Goal: Task Accomplishment & Management: Manage account settings

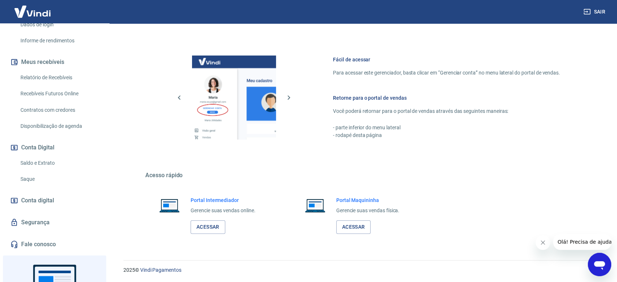
scroll to position [162, 0]
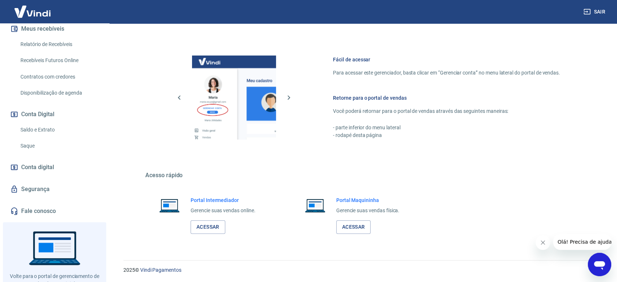
click at [41, 128] on link "Saldo e Extrato" at bounding box center [59, 129] width 83 height 15
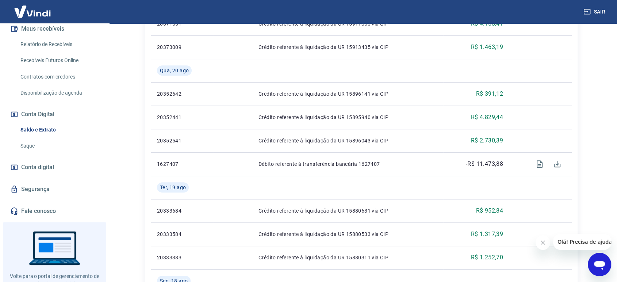
scroll to position [365, 0]
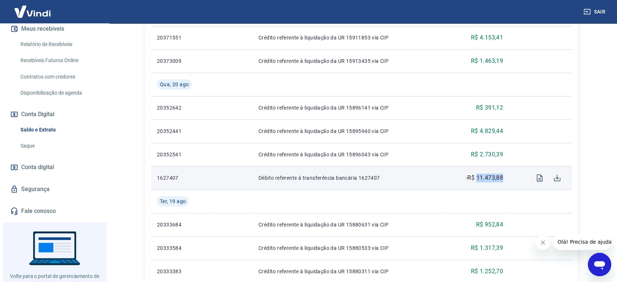
drag, startPoint x: 506, startPoint y: 178, endPoint x: 477, endPoint y: 180, distance: 29.3
click at [477, 180] on td "-R$ 11.473,88" at bounding box center [476, 177] width 66 height 23
copy p "11.473,88"
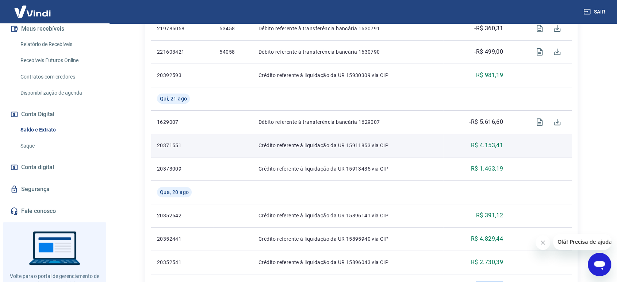
scroll to position [243, 0]
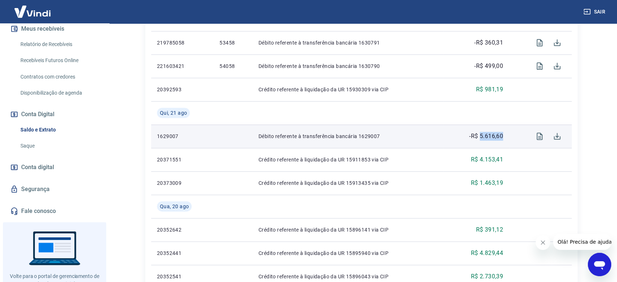
drag, startPoint x: 505, startPoint y: 134, endPoint x: 480, endPoint y: 135, distance: 25.2
click at [480, 135] on td "-R$ 5.616,60" at bounding box center [476, 136] width 66 height 23
copy p "5.616,60"
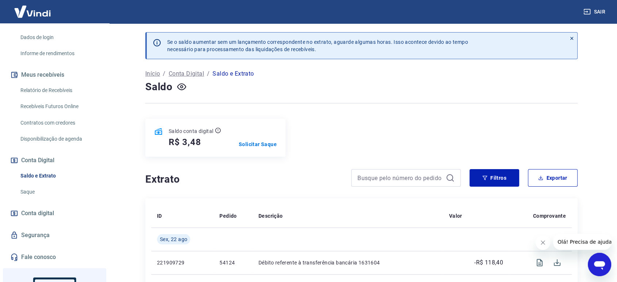
scroll to position [81, 0]
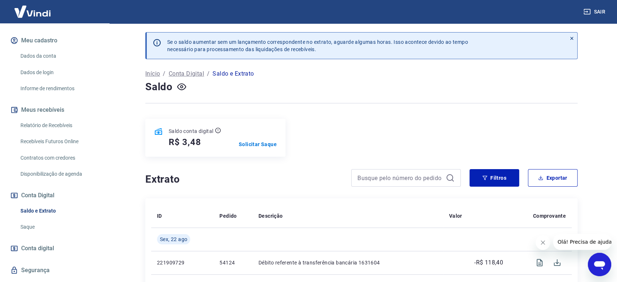
drag, startPoint x: 60, startPoint y: 125, endPoint x: 108, endPoint y: 137, distance: 49.7
click at [60, 125] on link "Relatório de Recebíveis" at bounding box center [59, 125] width 83 height 15
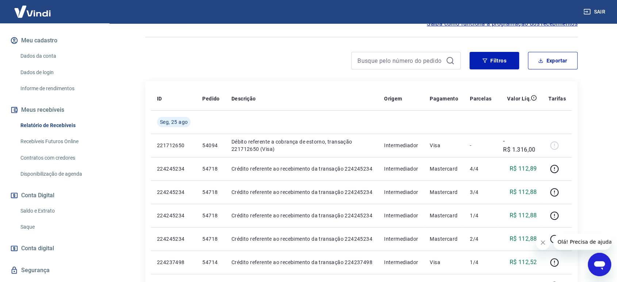
scroll to position [41, 0]
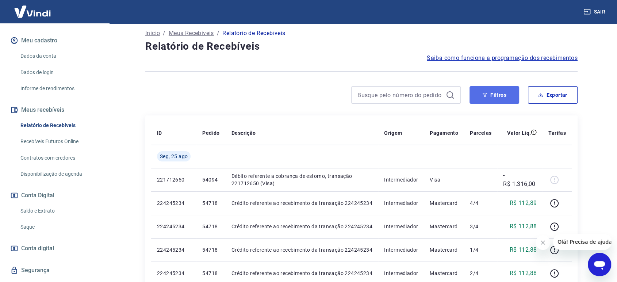
click at [508, 95] on button "Filtros" at bounding box center [495, 95] width 50 height 18
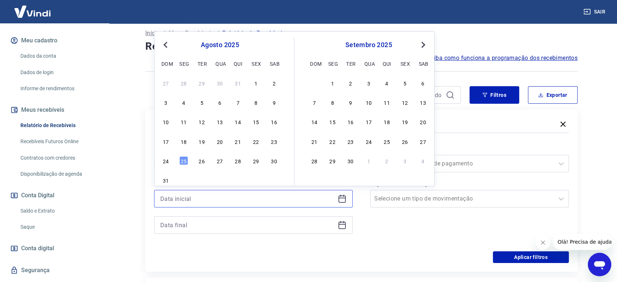
click at [224, 199] on input at bounding box center [247, 198] width 175 height 11
click at [184, 143] on div "18" at bounding box center [183, 141] width 9 height 9
click at [192, 197] on input "18/08/2025" at bounding box center [247, 198] width 175 height 11
click at [220, 143] on div "20" at bounding box center [219, 141] width 9 height 9
type input "20/08/2025"
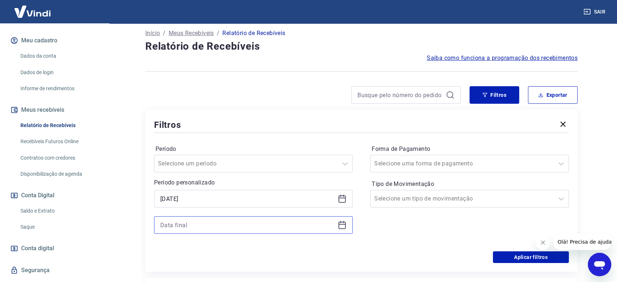
click at [195, 227] on input at bounding box center [247, 225] width 175 height 11
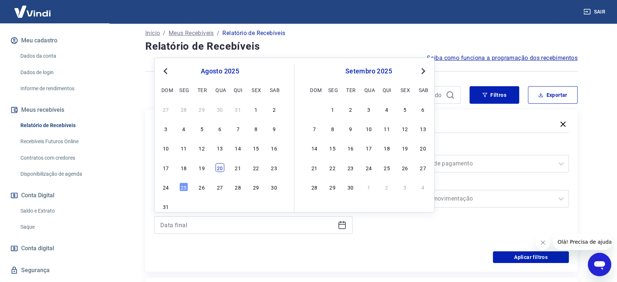
click at [220, 169] on div "20" at bounding box center [219, 167] width 9 height 9
type input "20/08/2025"
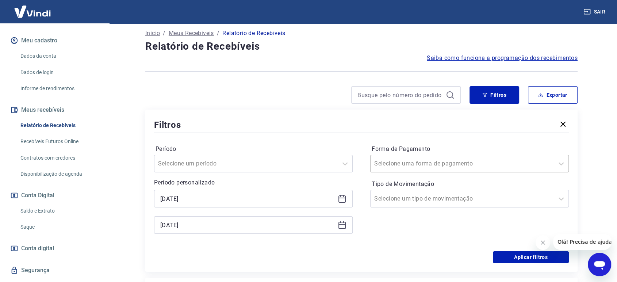
click at [484, 165] on div at bounding box center [462, 164] width 176 height 10
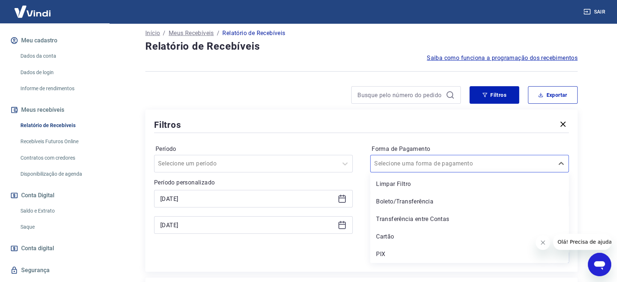
drag, startPoint x: 421, startPoint y: 236, endPoint x: 425, endPoint y: 222, distance: 14.8
click at [421, 236] on div "Cartão" at bounding box center [469, 236] width 199 height 15
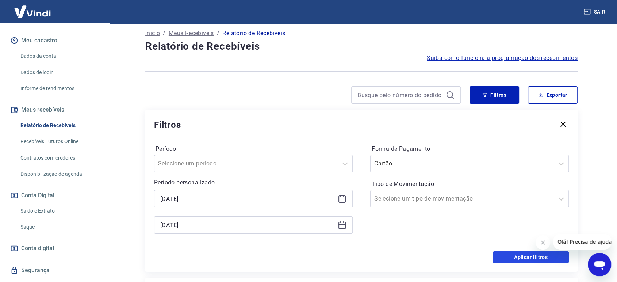
click at [516, 255] on button "Aplicar filtros" at bounding box center [531, 257] width 76 height 12
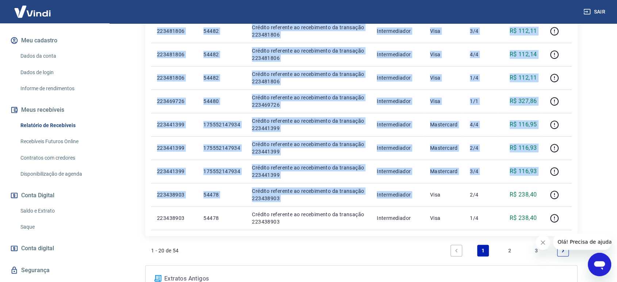
scroll to position [514, 0]
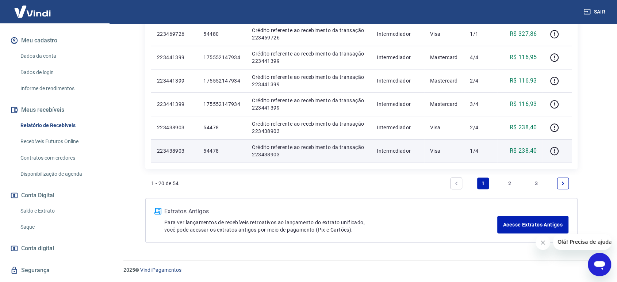
drag, startPoint x: 156, startPoint y: 139, endPoint x: 545, endPoint y: 150, distance: 388.8
copy table "ID Pedido Descrição Origem Pagamento Parcelas Valor Líq. Tarifas Qua, 20 ago"
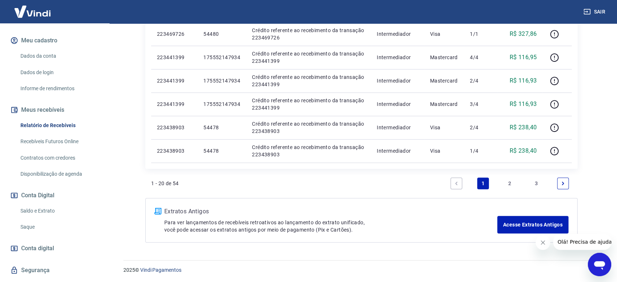
click at [513, 183] on link "2" at bounding box center [510, 184] width 12 height 12
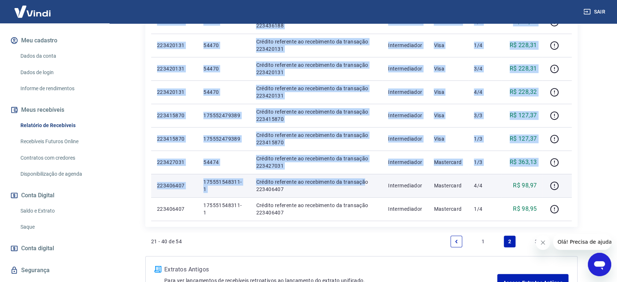
scroll to position [514, 0]
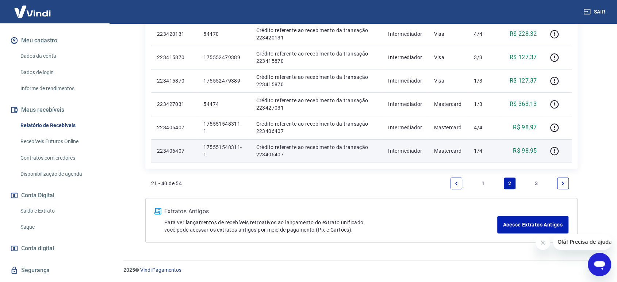
drag, startPoint x: 154, startPoint y: 58, endPoint x: 543, endPoint y: 153, distance: 401.1
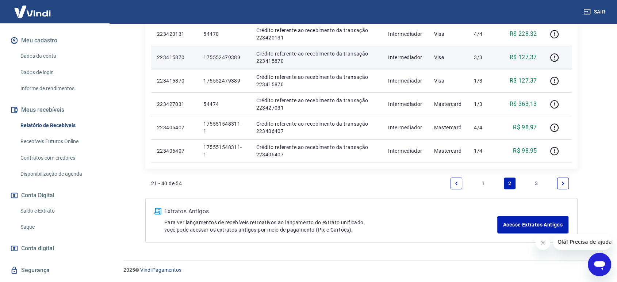
copy table "ID Pedido Descrição Origem Pagamento Parcelas Valor Líq. Tarifas Qua, 20 ago"
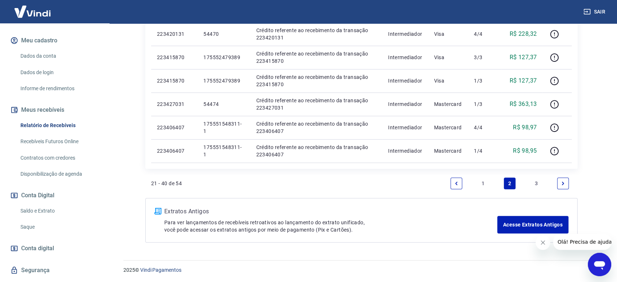
click at [536, 182] on link "3" at bounding box center [537, 184] width 12 height 12
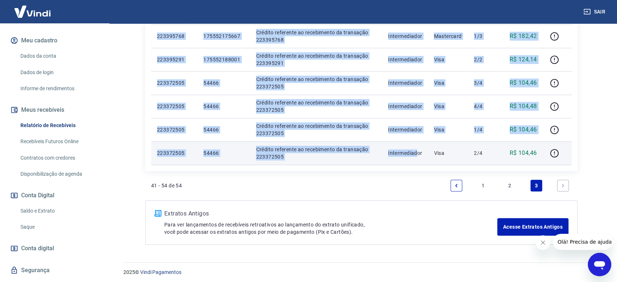
scroll to position [373, 0]
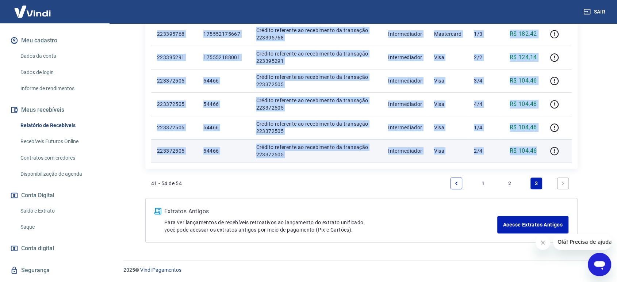
drag, startPoint x: 155, startPoint y: 100, endPoint x: 538, endPoint y: 150, distance: 386.7
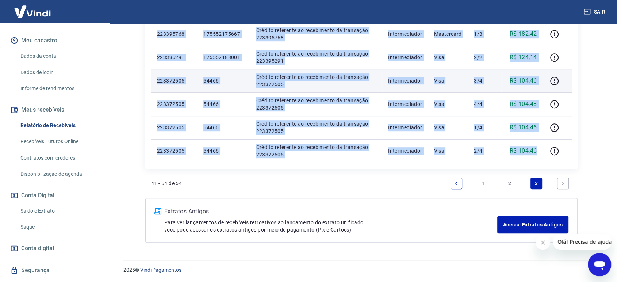
copy tbody "223406407 175551548311-1 Crédito referente ao recebimento da transação 22340640…"
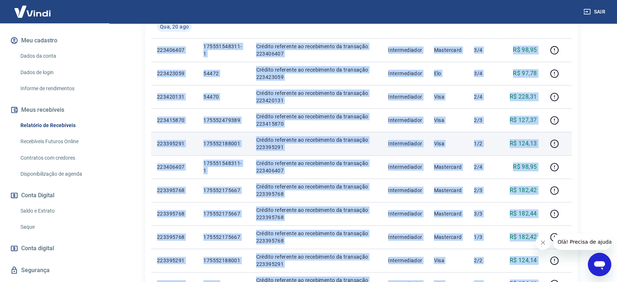
scroll to position [0, 0]
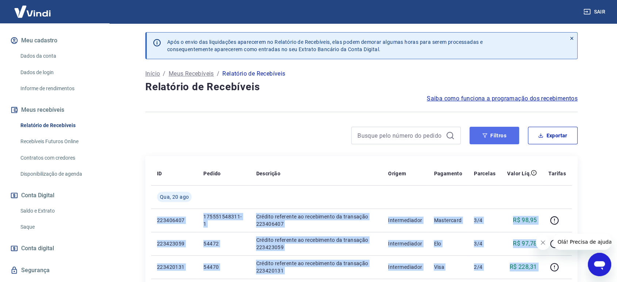
click at [504, 137] on button "Filtros" at bounding box center [495, 136] width 50 height 18
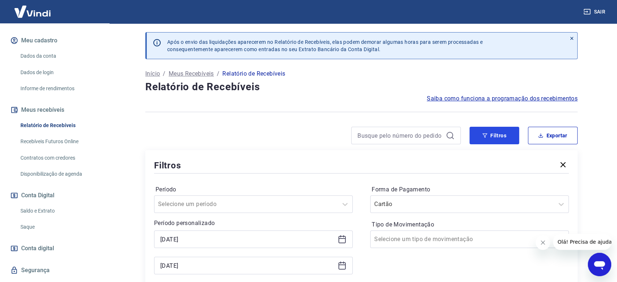
scroll to position [162, 0]
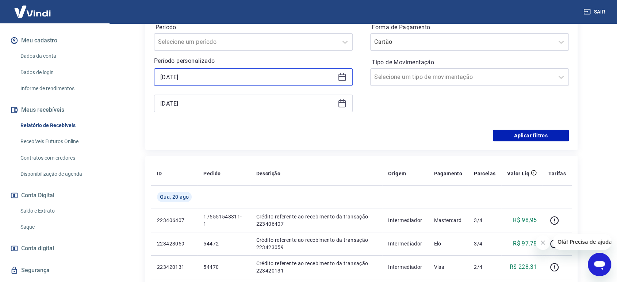
click at [224, 77] on input "20/08/2025" at bounding box center [247, 77] width 175 height 11
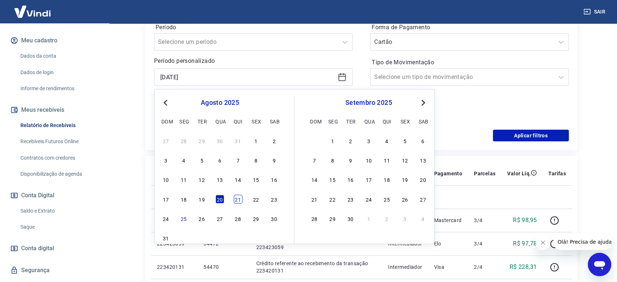
click at [237, 199] on div "21" at bounding box center [238, 199] width 9 height 9
type input "21/08/2025"
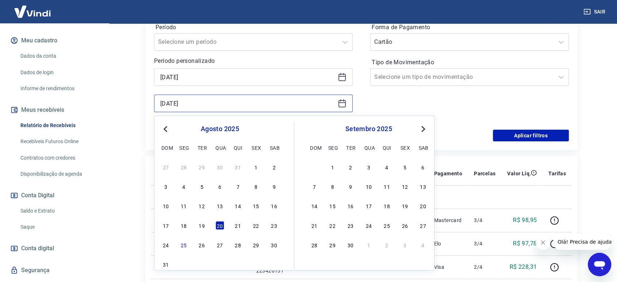
click at [228, 103] on input "20/08/2025" at bounding box center [247, 103] width 175 height 11
drag, startPoint x: 238, startPoint y: 226, endPoint x: 461, endPoint y: 191, distance: 225.6
click at [238, 226] on div "21" at bounding box center [238, 225] width 9 height 9
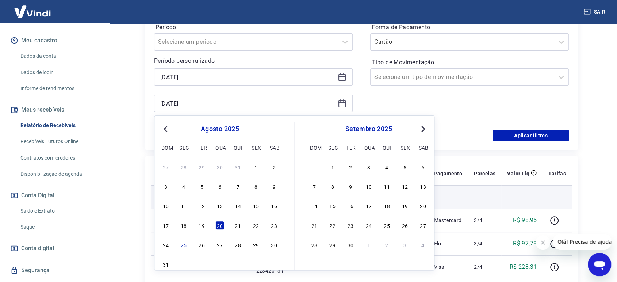
type input "21/08/2025"
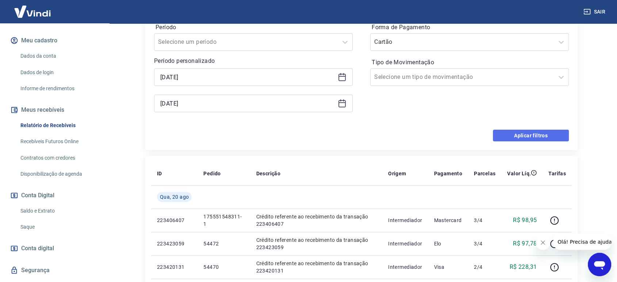
click at [527, 134] on button "Aplicar filtros" at bounding box center [531, 136] width 76 height 12
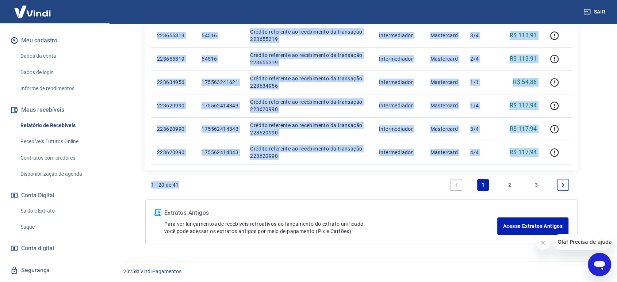
scroll to position [514, 0]
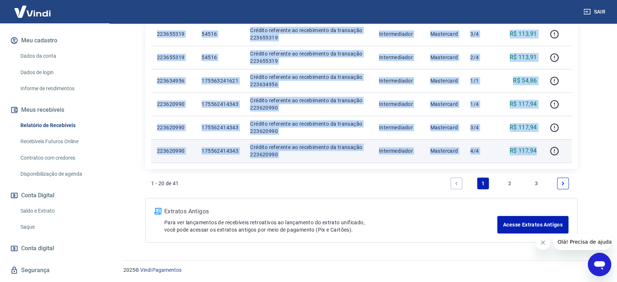
drag, startPoint x: 154, startPoint y: 138, endPoint x: 539, endPoint y: 150, distance: 385.5
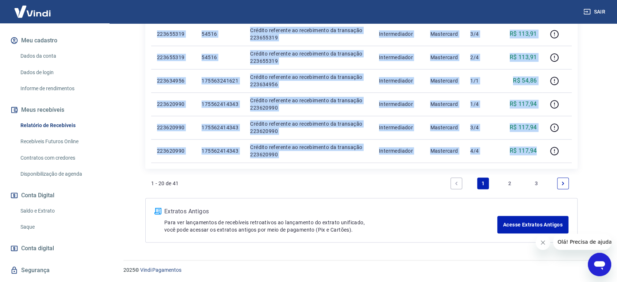
copy tbody "20373009 Débito referente à liquidação da UR 15913435 via CIP Vindi Pagamentos …"
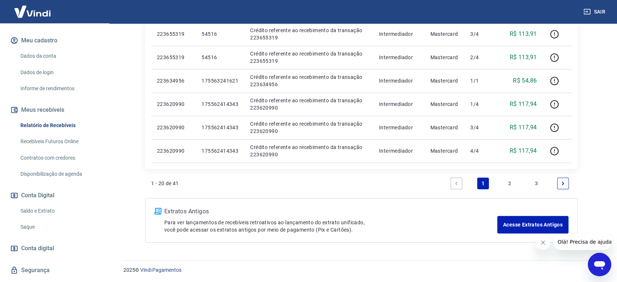
click at [511, 180] on link "2" at bounding box center [510, 184] width 12 height 12
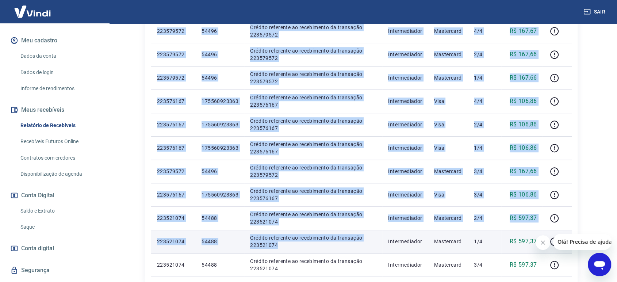
scroll to position [487, 0]
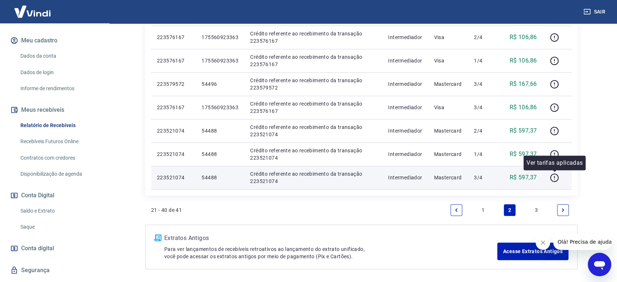
drag, startPoint x: 154, startPoint y: 100, endPoint x: 549, endPoint y: 181, distance: 402.7
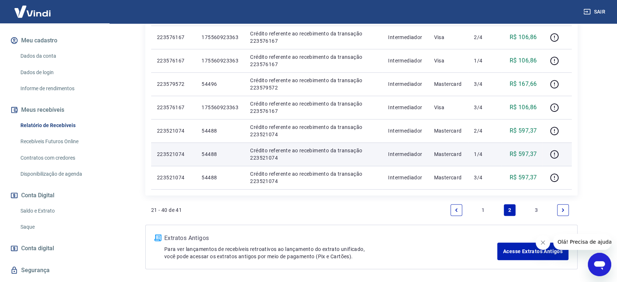
copy table "ID Pedido Descrição Origem Pagamento Parcelas Valor Líq. Tarifas Qui, 21 ago"
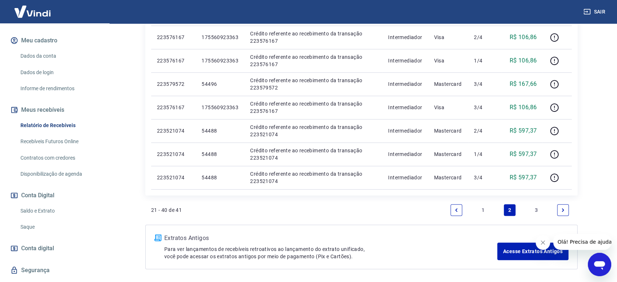
click at [537, 209] on link "3" at bounding box center [537, 210] width 12 height 12
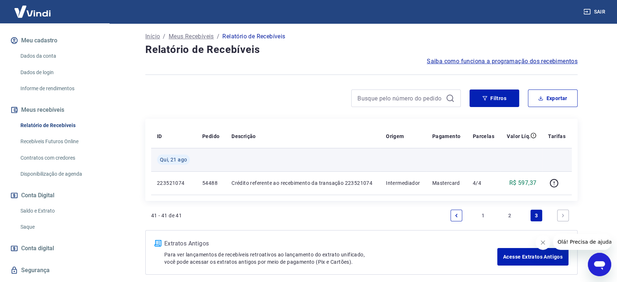
scroll to position [69, 0]
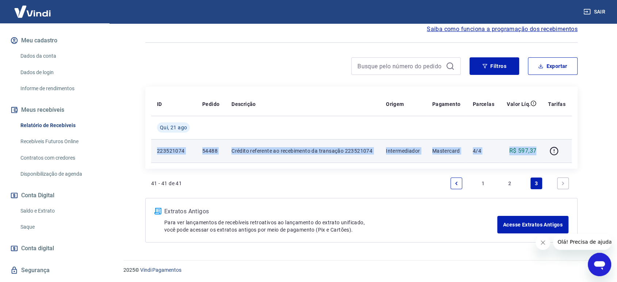
drag, startPoint x: 157, startPoint y: 151, endPoint x: 536, endPoint y: 152, distance: 379.1
click at [536, 152] on tr "223521074 54488 Crédito referente ao recebimento da transação 223521074 Interme…" at bounding box center [361, 150] width 421 height 23
copy tr "223521074 54488 Crédito referente ao recebimento da transação 223521074 Interme…"
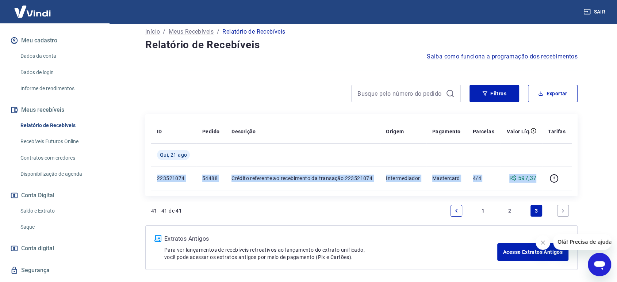
scroll to position [0, 0]
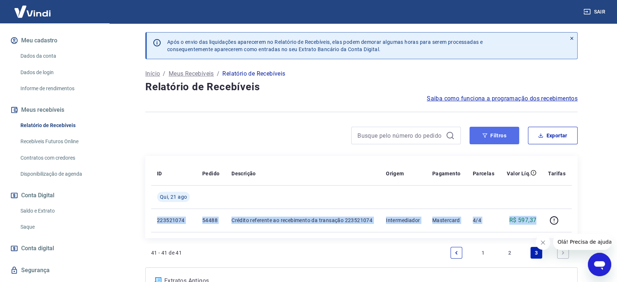
click at [500, 136] on button "Filtros" at bounding box center [495, 136] width 50 height 18
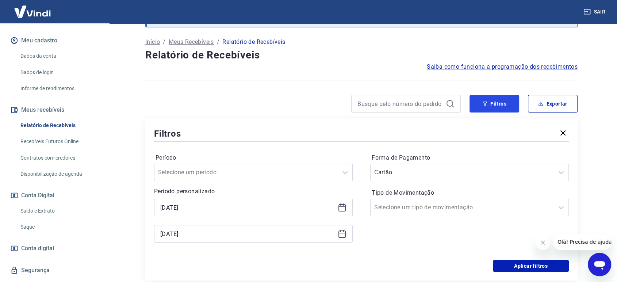
scroll to position [81, 0]
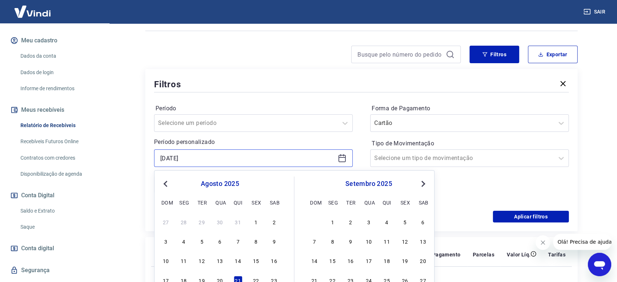
click at [199, 153] on input "21/08/2025" at bounding box center [247, 158] width 175 height 11
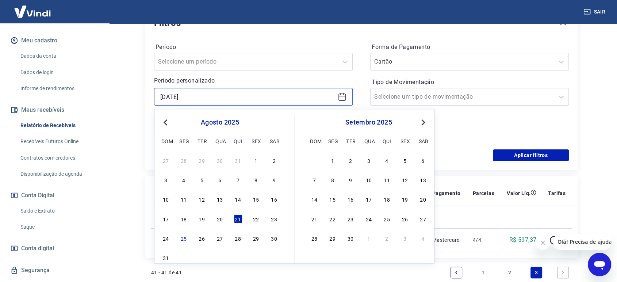
scroll to position [162, 0]
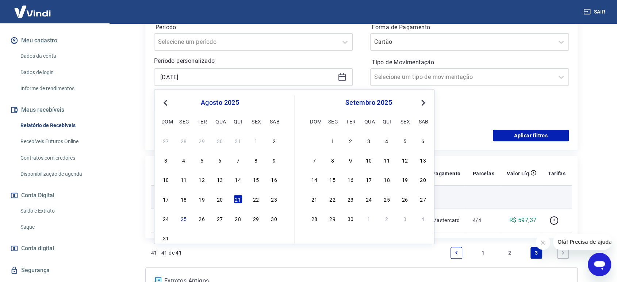
click at [255, 197] on div "22" at bounding box center [256, 199] width 9 height 9
type input "22/08/2025"
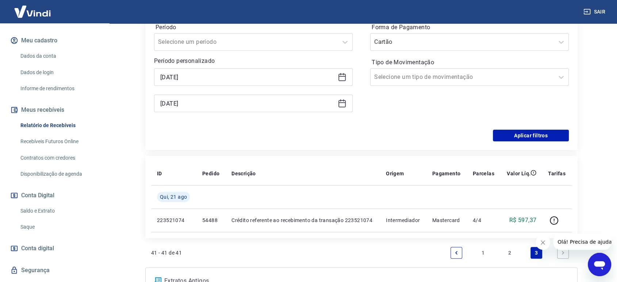
click at [217, 108] on div "21/08/2025" at bounding box center [253, 104] width 199 height 18
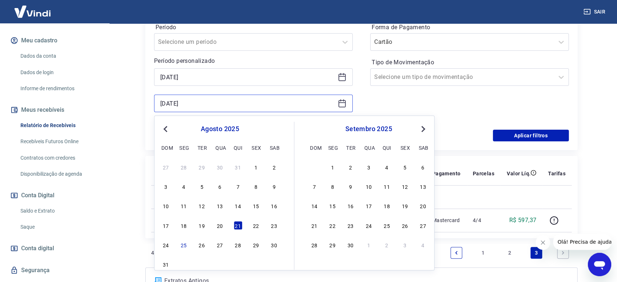
click at [213, 99] on input "21/08/2025" at bounding box center [247, 103] width 175 height 11
click at [258, 224] on div "22" at bounding box center [256, 225] width 9 height 9
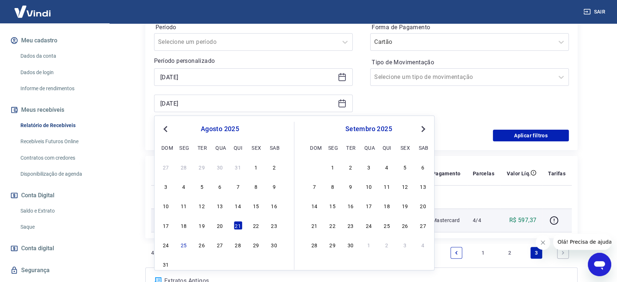
type input "22/08/2025"
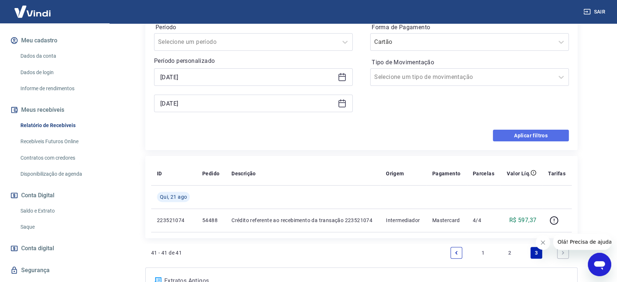
click at [535, 131] on button "Aplicar filtros" at bounding box center [531, 136] width 76 height 12
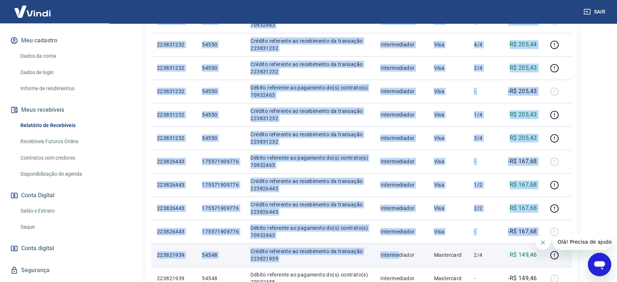
scroll to position [446, 0]
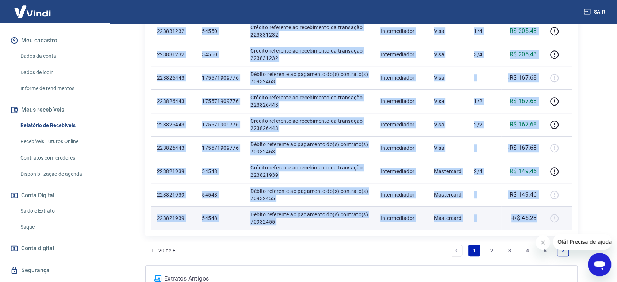
drag, startPoint x: 154, startPoint y: 135, endPoint x: 541, endPoint y: 220, distance: 396.3
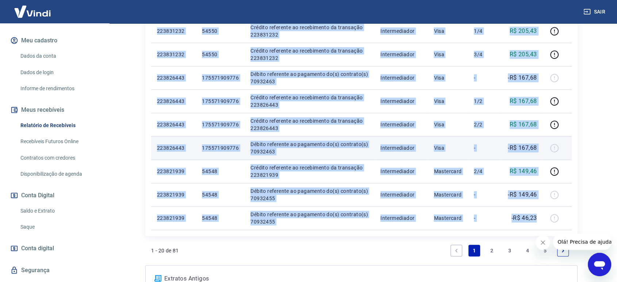
copy tbody "20392593 Débito referente à liquidação da UR 15930309 via CIP Vindi Pagamentos …"
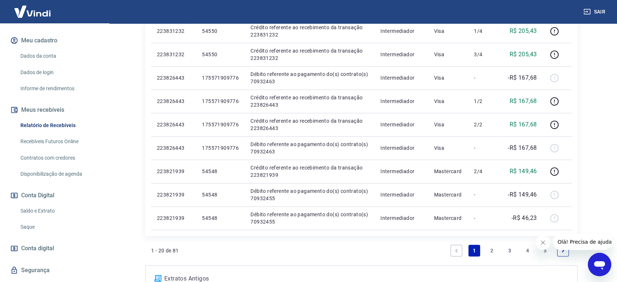
click at [491, 249] on link "2" at bounding box center [492, 251] width 12 height 12
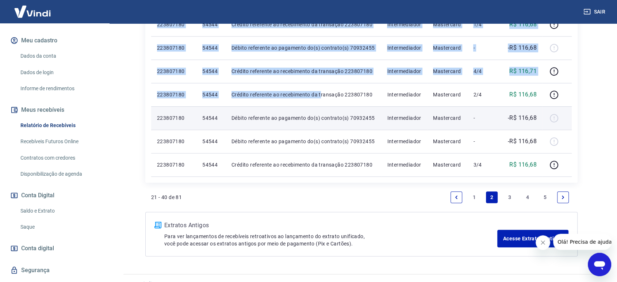
scroll to position [514, 0]
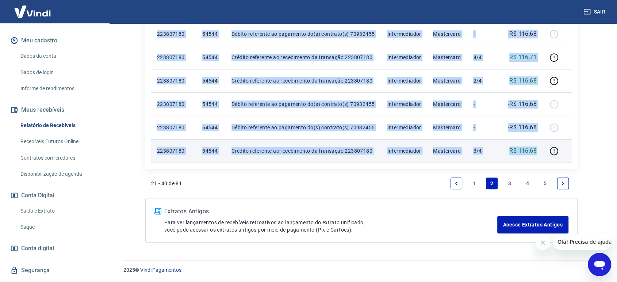
drag, startPoint x: 155, startPoint y: 55, endPoint x: 539, endPoint y: 153, distance: 396.5
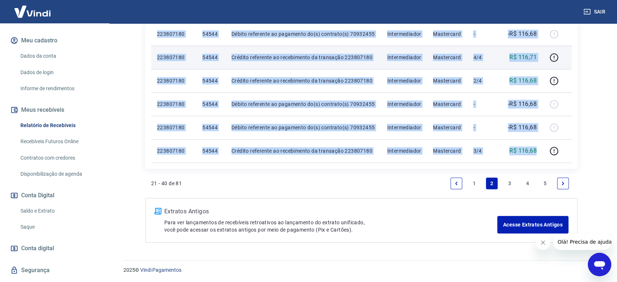
copy tbody "223821939 54548 Débito referente ao pagamento do(s) contrato(s) 70932455 Interm…"
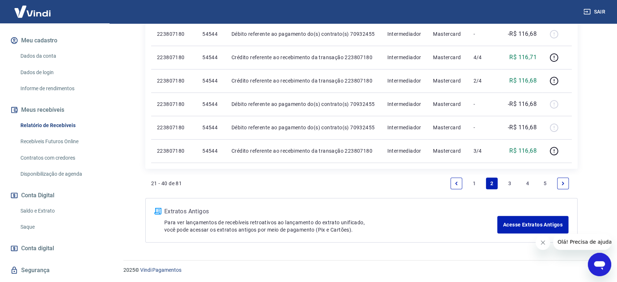
click at [510, 183] on link "3" at bounding box center [510, 184] width 12 height 12
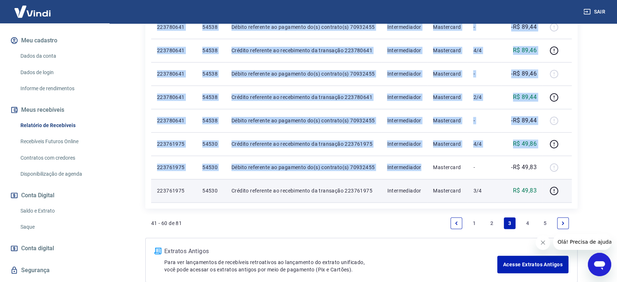
scroll to position [514, 0]
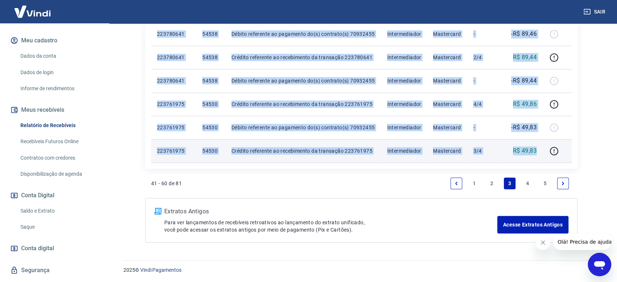
drag, startPoint x: 155, startPoint y: 58, endPoint x: 539, endPoint y: 155, distance: 396.1
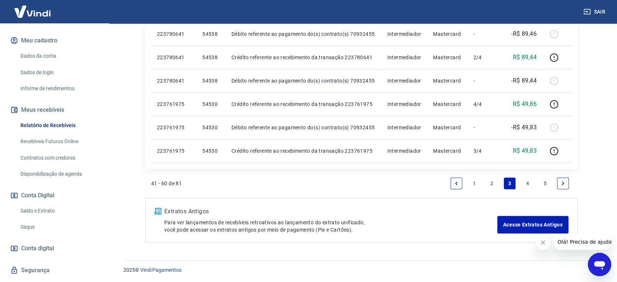
click at [527, 180] on link "4" at bounding box center [528, 184] width 12 height 12
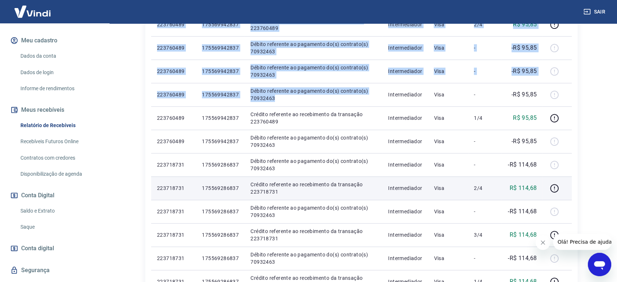
scroll to position [446, 0]
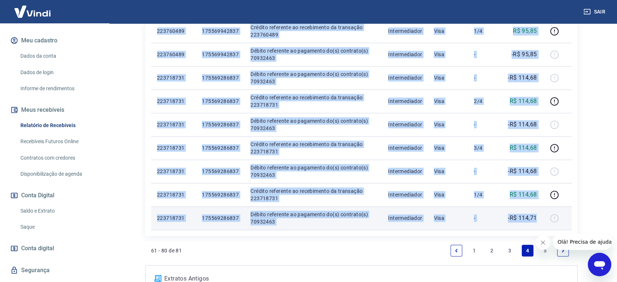
drag, startPoint x: 153, startPoint y: 99, endPoint x: 538, endPoint y: 220, distance: 403.2
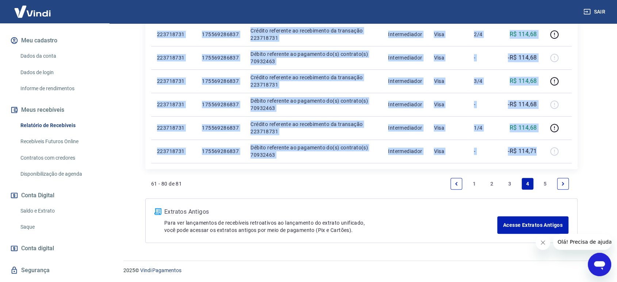
scroll to position [514, 0]
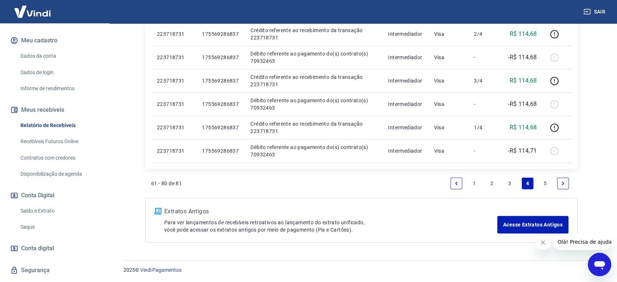
click at [545, 182] on link "5" at bounding box center [545, 184] width 12 height 12
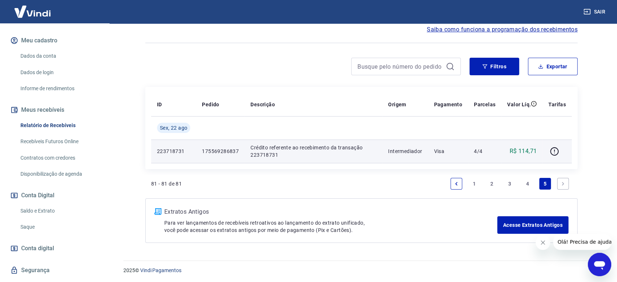
scroll to position [69, 0]
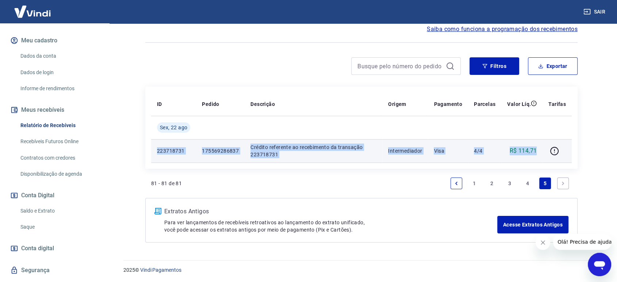
drag, startPoint x: 153, startPoint y: 150, endPoint x: 537, endPoint y: 158, distance: 384.3
click at [537, 158] on tr "223718731 175569286837 Crédito referente ao recebimento da transação 223718731 …" at bounding box center [361, 150] width 421 height 23
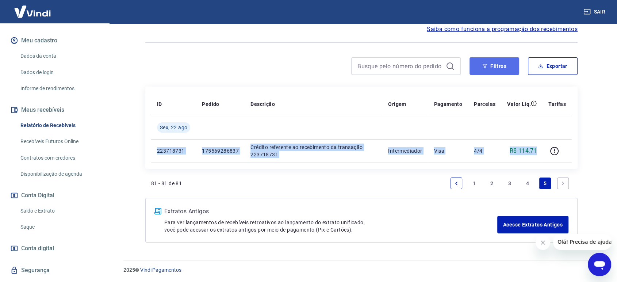
click at [492, 66] on button "Filtros" at bounding box center [495, 66] width 50 height 18
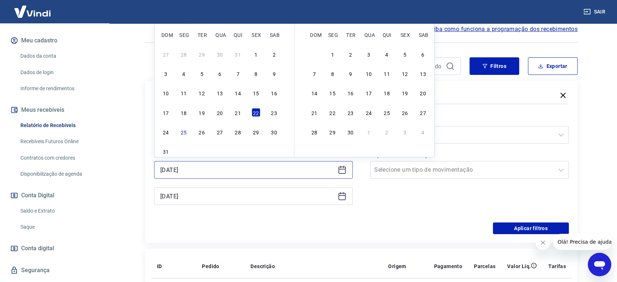
click at [210, 169] on input "22/08/2025" at bounding box center [247, 169] width 175 height 11
click at [274, 111] on div "23" at bounding box center [274, 112] width 9 height 9
type input "[DATE]"
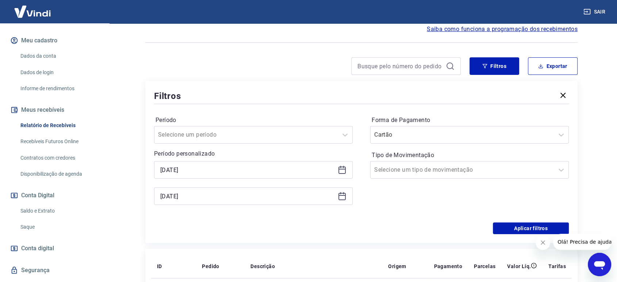
click at [241, 201] on div "22/08/2025" at bounding box center [253, 196] width 199 height 18
click at [241, 193] on input "22/08/2025" at bounding box center [247, 196] width 175 height 11
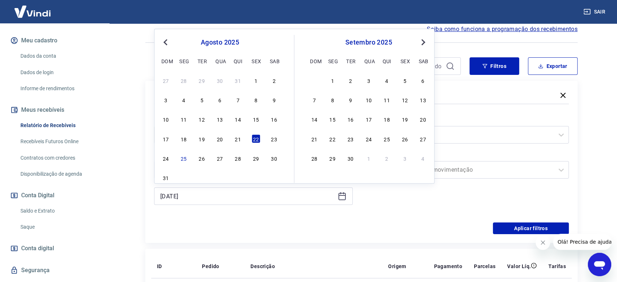
click at [275, 140] on div "23" at bounding box center [274, 138] width 9 height 9
type input "[DATE]"
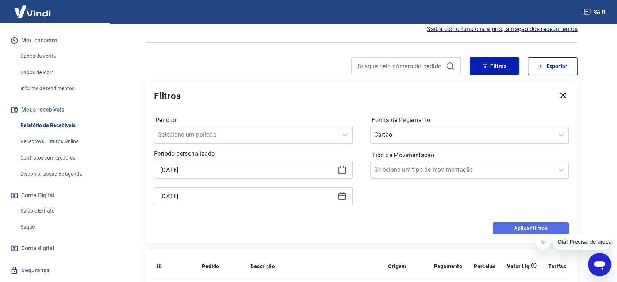
click at [514, 229] on button "Aplicar filtros" at bounding box center [531, 228] width 76 height 12
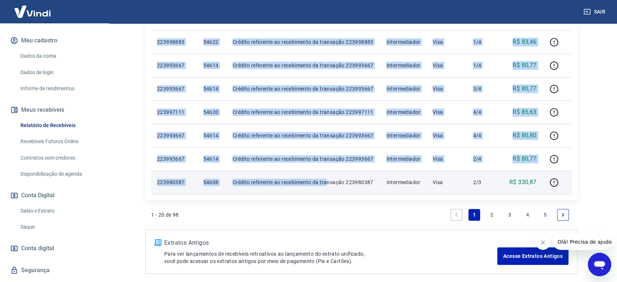
scroll to position [514, 0]
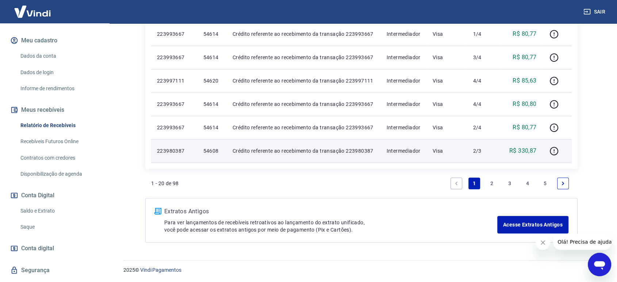
drag, startPoint x: 154, startPoint y: 96, endPoint x: 544, endPoint y: 155, distance: 394.9
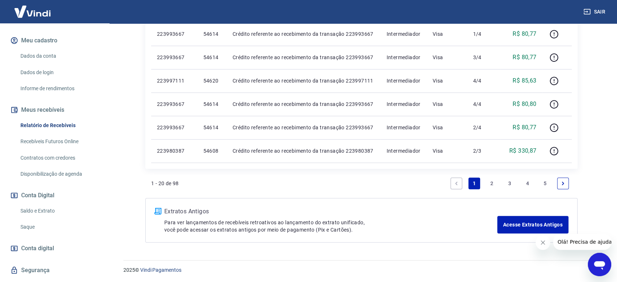
click at [493, 184] on link "2" at bounding box center [492, 184] width 12 height 12
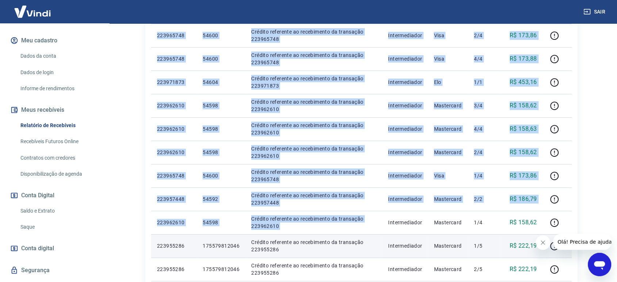
scroll to position [514, 0]
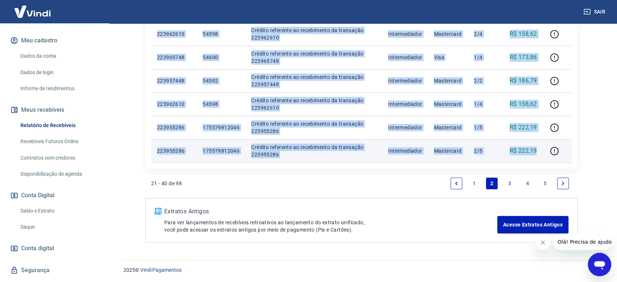
drag, startPoint x: 154, startPoint y: 57, endPoint x: 539, endPoint y: 152, distance: 396.6
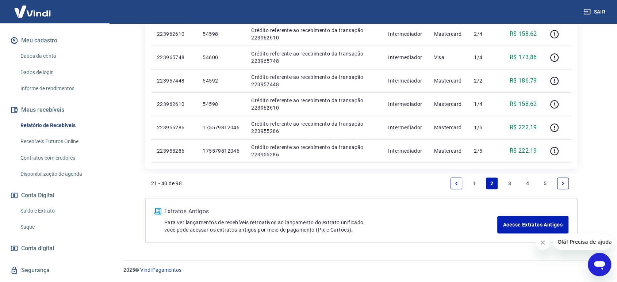
drag, startPoint x: 511, startPoint y: 184, endPoint x: 450, endPoint y: 145, distance: 72.9
click at [511, 184] on link "3" at bounding box center [510, 184] width 12 height 12
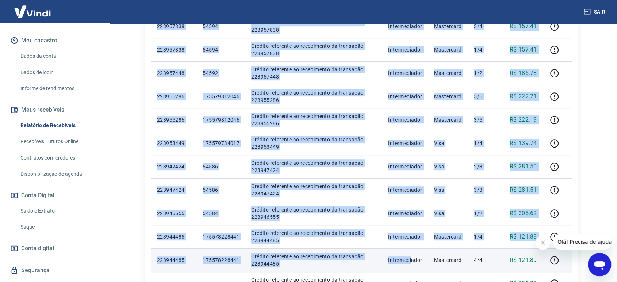
scroll to position [446, 0]
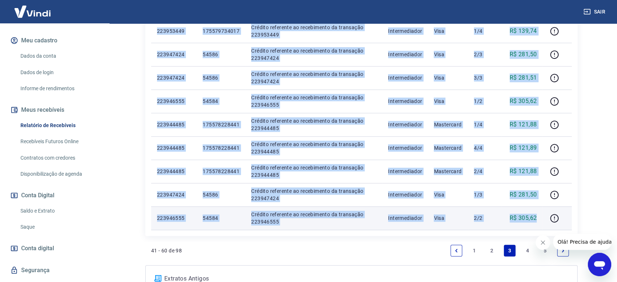
drag, startPoint x: 155, startPoint y: 137, endPoint x: 537, endPoint y: 218, distance: 391.0
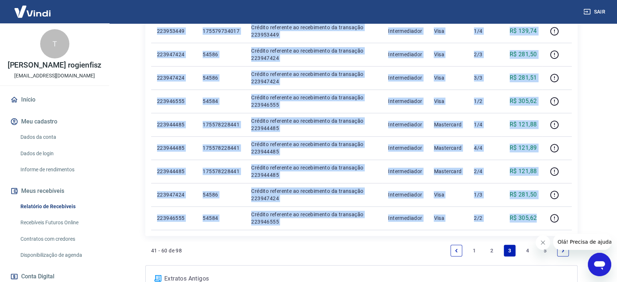
scroll to position [81, 0]
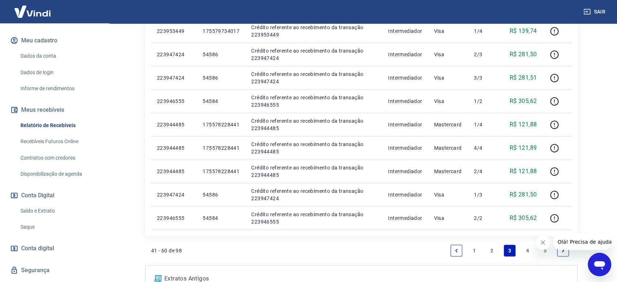
click at [526, 250] on link "4" at bounding box center [528, 251] width 12 height 12
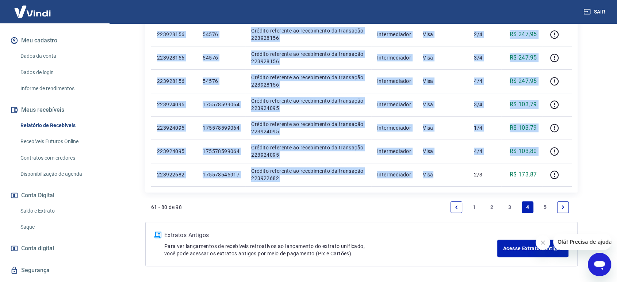
scroll to position [514, 0]
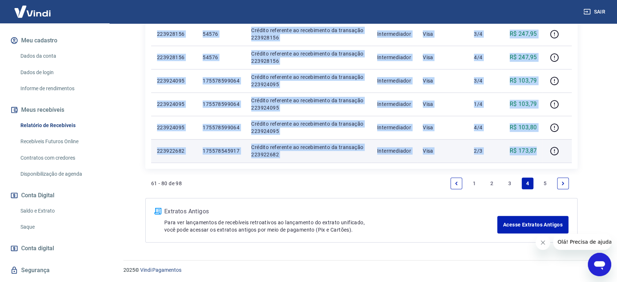
drag, startPoint x: 156, startPoint y: 97, endPoint x: 540, endPoint y: 156, distance: 388.8
copy tbody "191649333 254867328328 Loremip dolorsita co adipiscinge se doeiusmod 228450467 …"
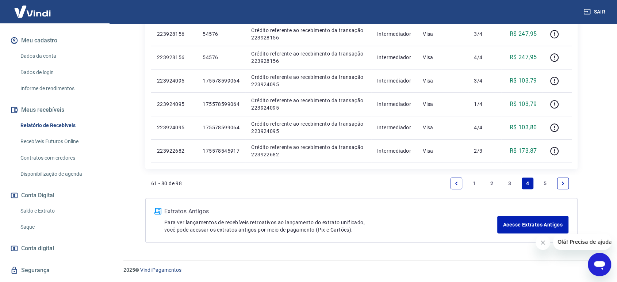
click at [542, 181] on link "5" at bounding box center [545, 184] width 12 height 12
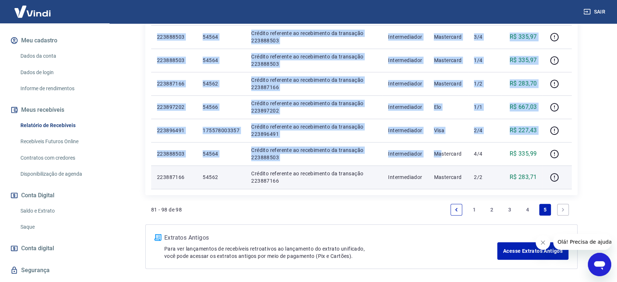
scroll to position [467, 0]
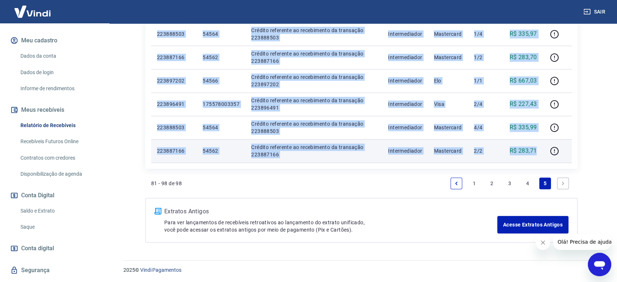
drag, startPoint x: 152, startPoint y: 96, endPoint x: 536, endPoint y: 156, distance: 388.5
copy tbody "291470825 715138706762 Loremip dolorsita co adipiscinge se doeiusmod 720408735 …"
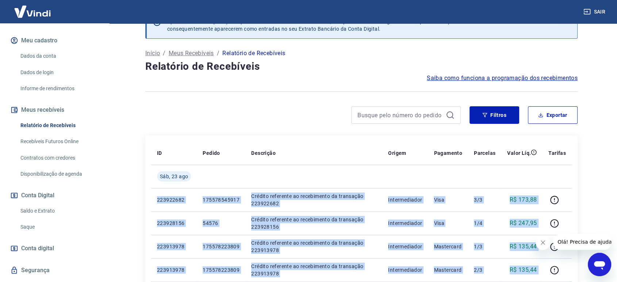
scroll to position [0, 0]
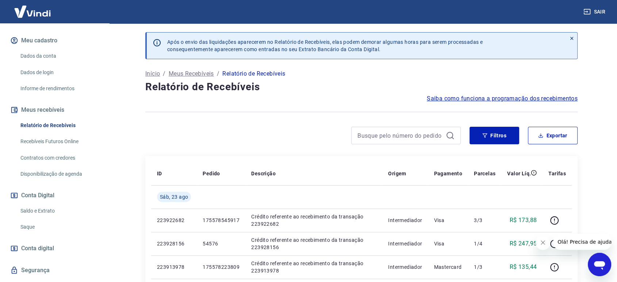
click at [522, 134] on div "Filtros Exportar" at bounding box center [524, 136] width 108 height 18
click at [510, 134] on button "Filtros" at bounding box center [495, 136] width 50 height 18
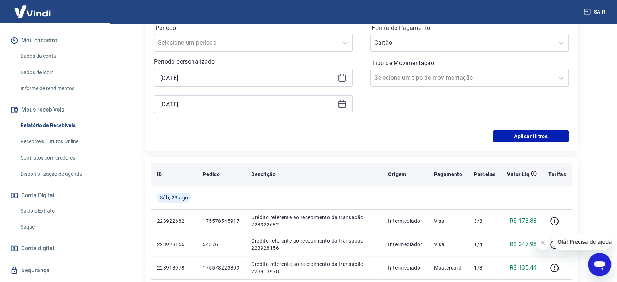
scroll to position [162, 0]
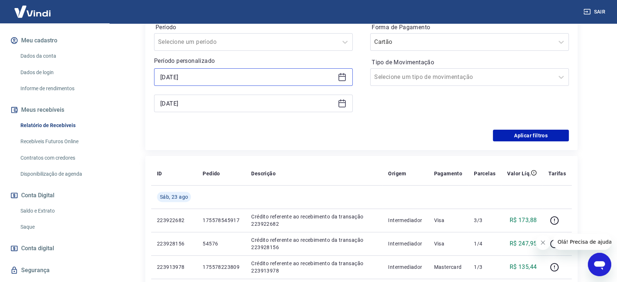
click at [194, 82] on input "[DATE]" at bounding box center [247, 77] width 175 height 11
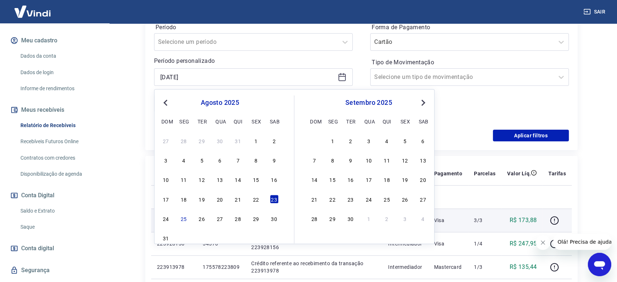
click at [168, 217] on div "24" at bounding box center [165, 218] width 9 height 9
type input "[DATE]"
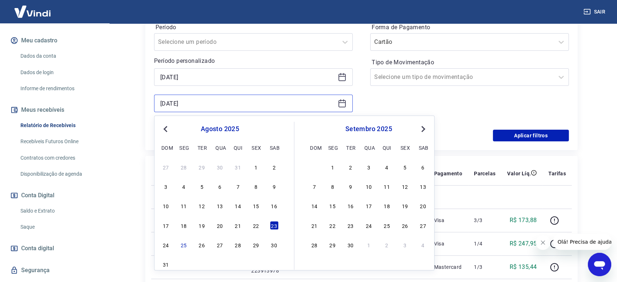
click at [187, 101] on input "[DATE]" at bounding box center [247, 103] width 175 height 11
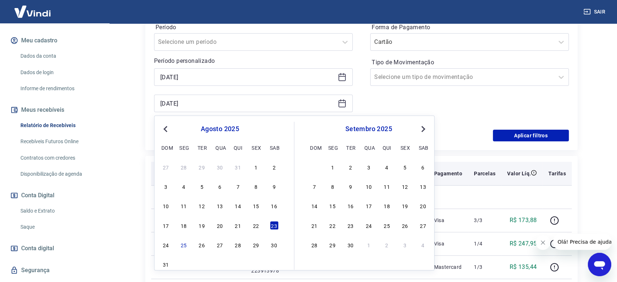
click at [169, 244] on div "24" at bounding box center [165, 244] width 9 height 9
type input "[DATE]"
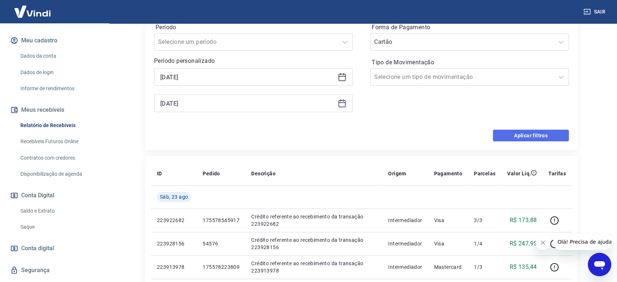
click at [516, 135] on button "Aplicar filtros" at bounding box center [531, 136] width 76 height 12
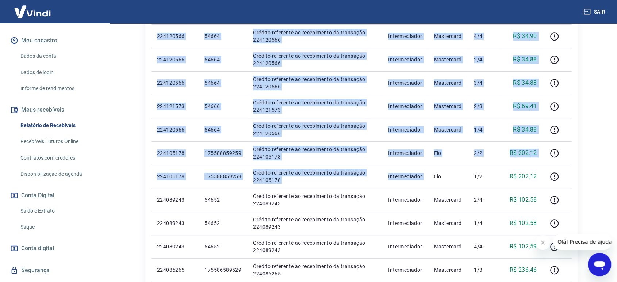
scroll to position [487, 0]
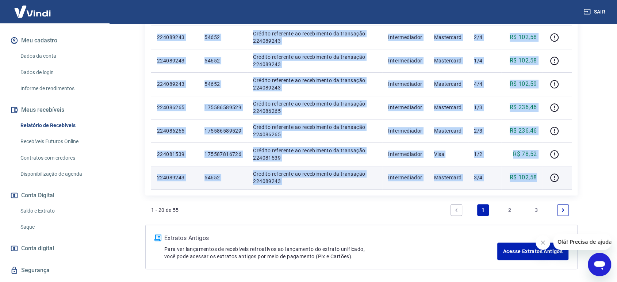
drag, startPoint x: 156, startPoint y: 100, endPoint x: 543, endPoint y: 178, distance: 395.3
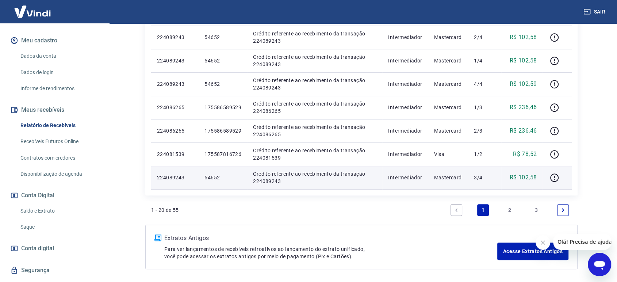
copy table "ID Pedido Descrição Origem Pagamento Parcelas Valor Líq. Tarifas [DATE]"
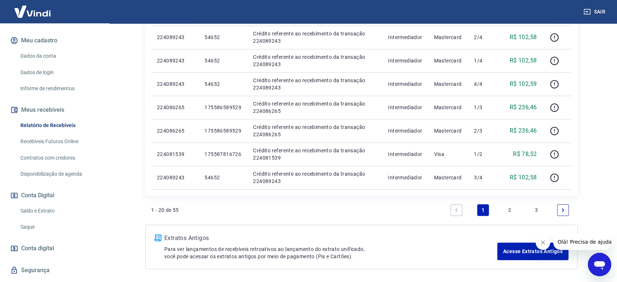
click at [515, 207] on link "2" at bounding box center [510, 210] width 12 height 12
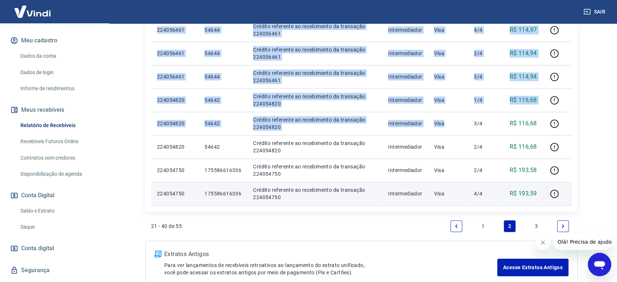
scroll to position [514, 0]
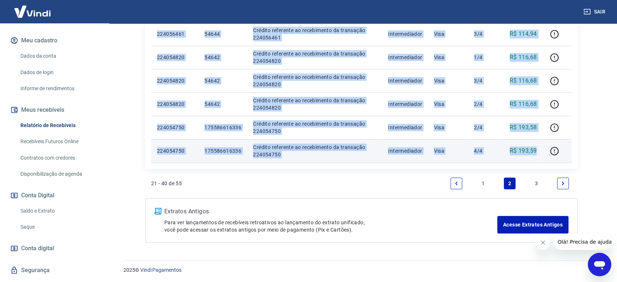
drag, startPoint x: 156, startPoint y: 57, endPoint x: 538, endPoint y: 151, distance: 393.8
copy tbody "540360566 213984459797 Loremip dolorsita co adipiscinge se doeiusmod 214887484 …"
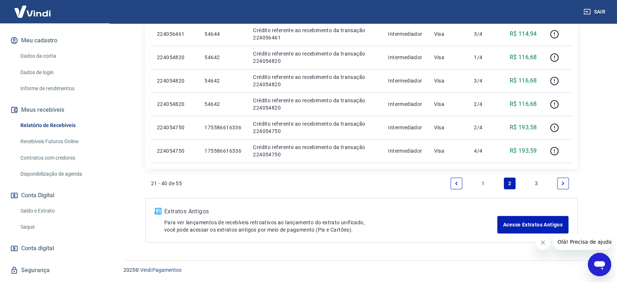
click at [535, 184] on link "3" at bounding box center [537, 184] width 12 height 12
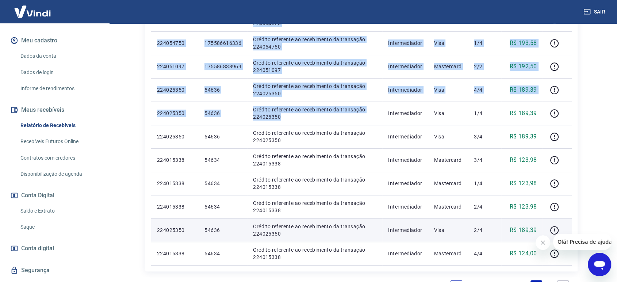
scroll to position [397, 0]
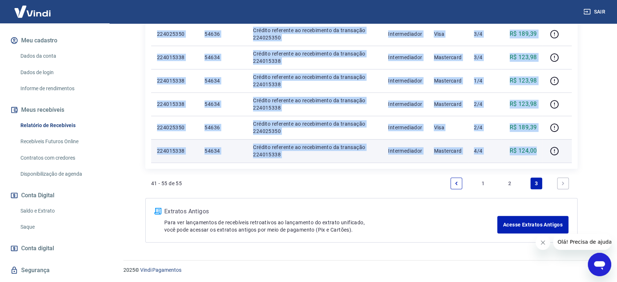
drag, startPoint x: 154, startPoint y: 55, endPoint x: 538, endPoint y: 152, distance: 396.0
copy tbody "978331331 399189850303 Loremip dolorsita co adipiscinge se doeiusmod 306585169 …"
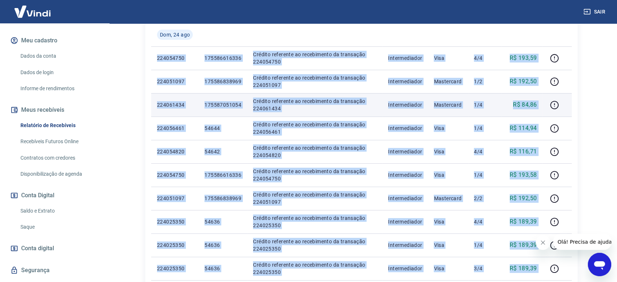
scroll to position [41, 0]
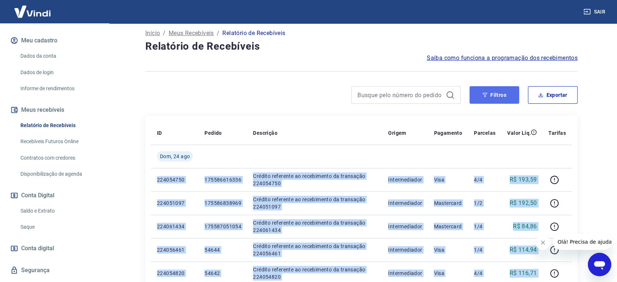
click at [488, 93] on button "Filtros" at bounding box center [495, 95] width 50 height 18
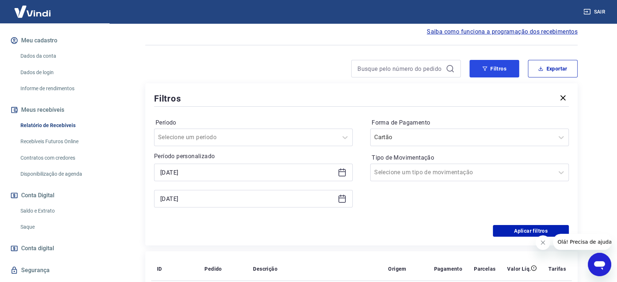
scroll to position [122, 0]
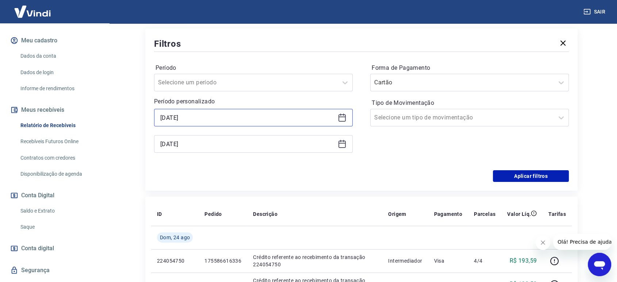
click at [209, 112] on input "[DATE]" at bounding box center [247, 117] width 175 height 11
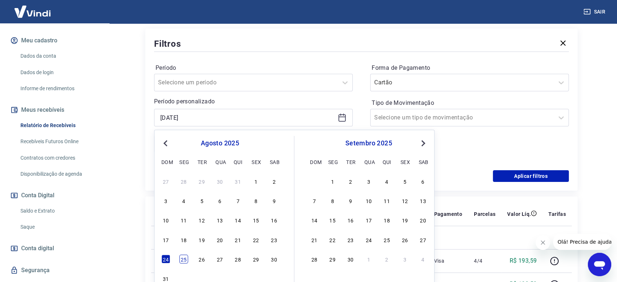
click at [184, 259] on div "25" at bounding box center [183, 259] width 9 height 9
type input "[DATE]"
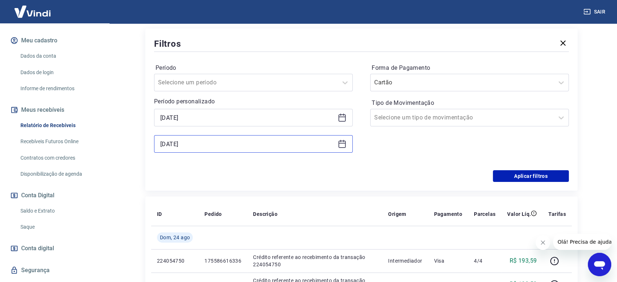
click at [193, 143] on input "[DATE]" at bounding box center [247, 143] width 175 height 11
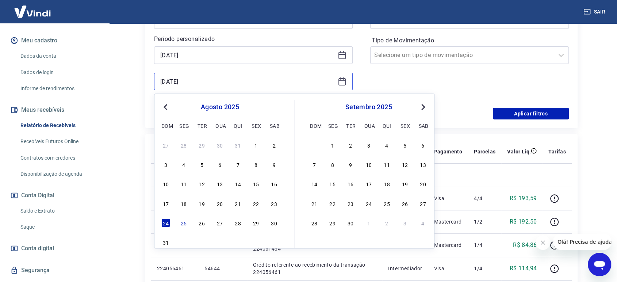
scroll to position [243, 0]
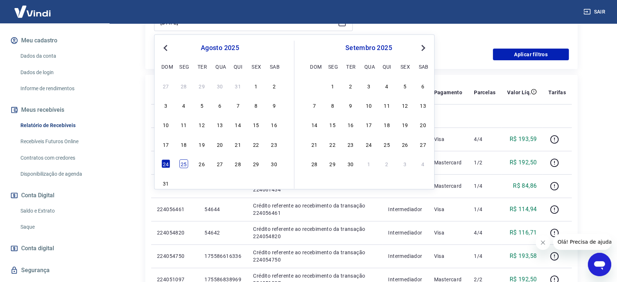
click at [184, 166] on div "25" at bounding box center [183, 163] width 9 height 9
type input "[DATE]"
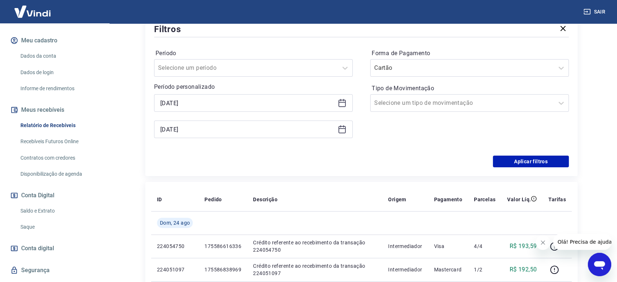
scroll to position [122, 0]
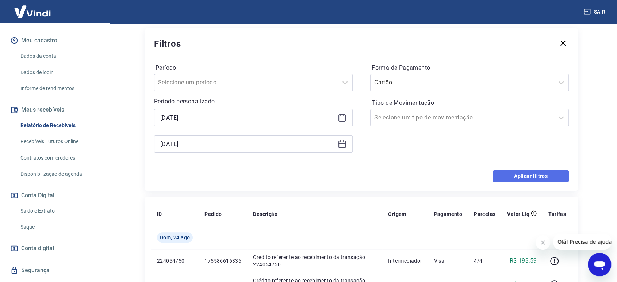
click at [523, 175] on button "Aplicar filtros" at bounding box center [531, 176] width 76 height 12
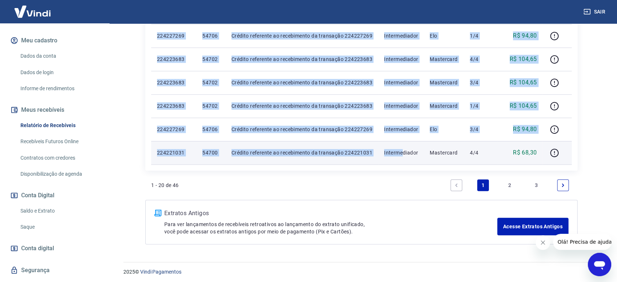
scroll to position [514, 0]
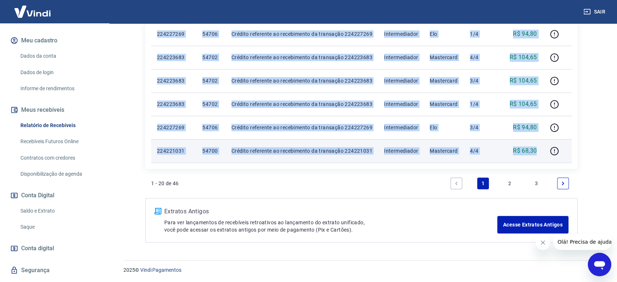
drag, startPoint x: 156, startPoint y: 136, endPoint x: 541, endPoint y: 157, distance: 386.3
copy tbody "631292219 66835 Loremi dolorsita c adipisci el seddoei, temporinc 873508926 (Ut…"
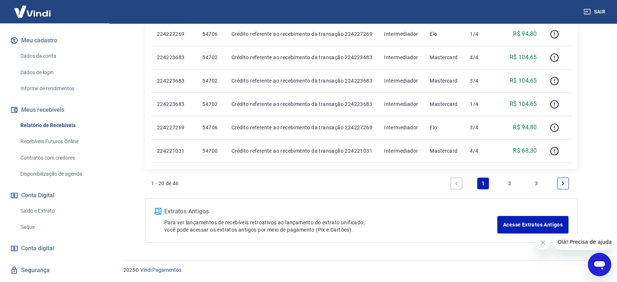
click at [511, 183] on link "2" at bounding box center [510, 184] width 12 height 12
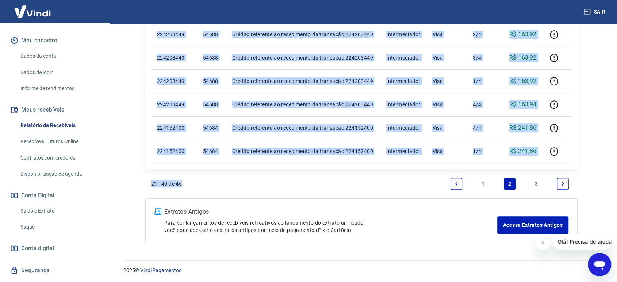
scroll to position [514, 0]
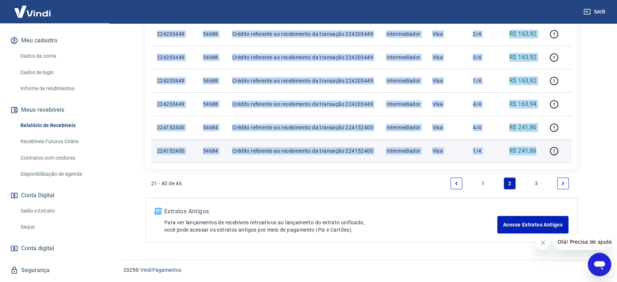
drag, startPoint x: 169, startPoint y: 143, endPoint x: 538, endPoint y: 151, distance: 369.7
copy tbody "620727813 99732 Loremip dolorsita co adipiscinge se doeiusmod 081184109 Tempori…"
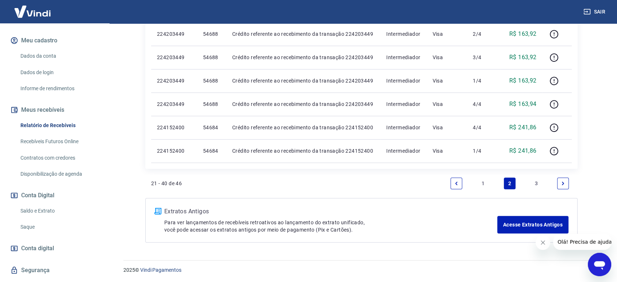
click at [535, 179] on link "3" at bounding box center [537, 184] width 12 height 12
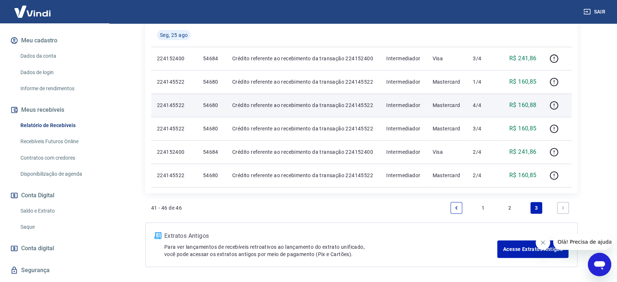
scroll to position [162, 0]
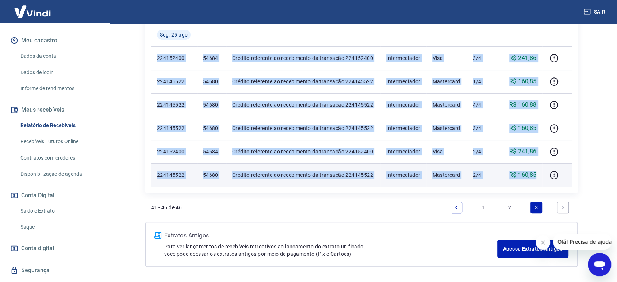
drag, startPoint x: 156, startPoint y: 55, endPoint x: 539, endPoint y: 173, distance: 400.3
click at [539, 173] on tbody "[DATE] 224152400 54684 Crédito referente ao recebimento da transação 224152400 …" at bounding box center [361, 105] width 421 height 164
copy tbody "224152400 54684 Crédito referente ao recebimento da transação 224152400 Interme…"
